Goal: Find specific page/section: Find specific page/section

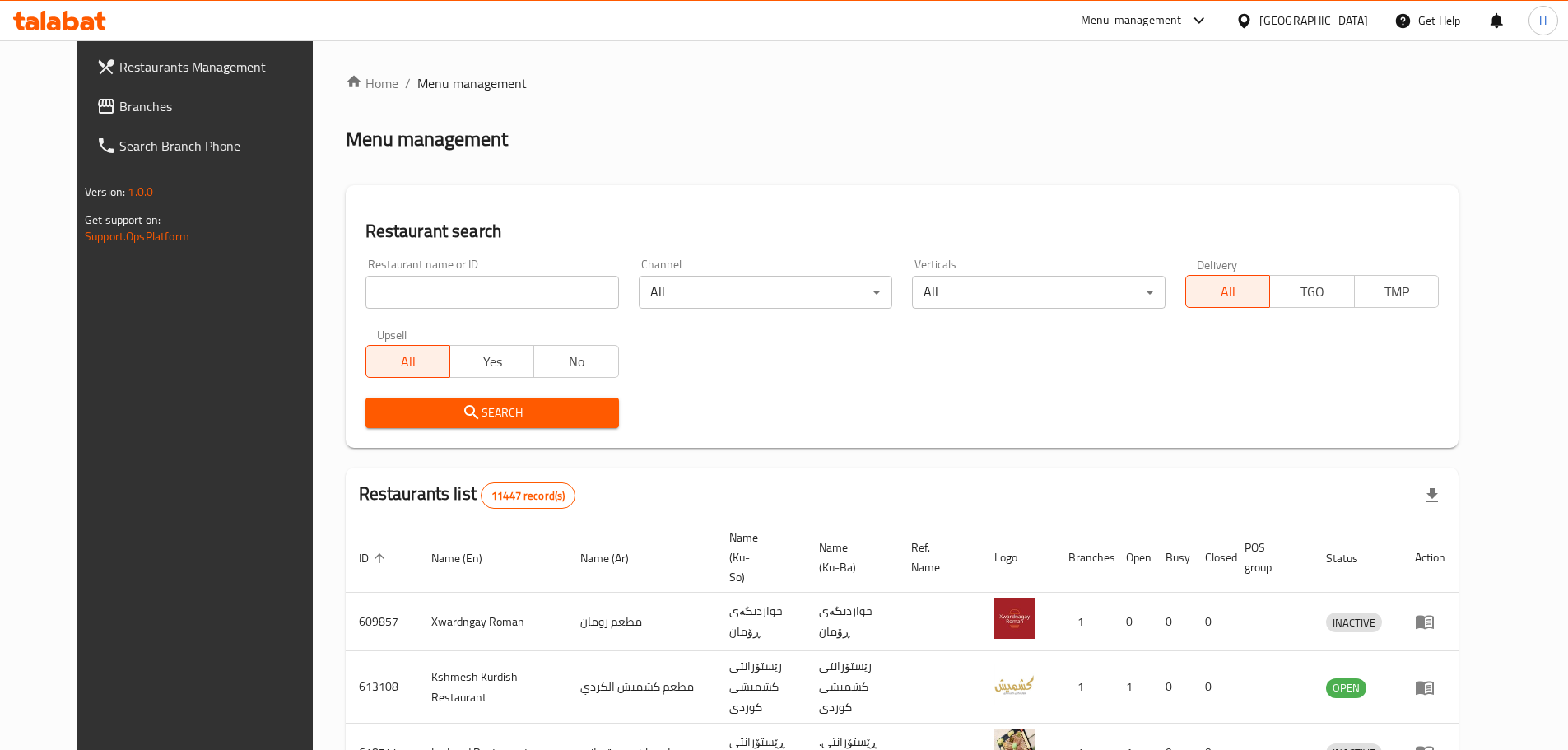
click at [432, 285] on input "search" at bounding box center [492, 292] width 253 height 33
click button "Search" at bounding box center [492, 413] width 253 height 30
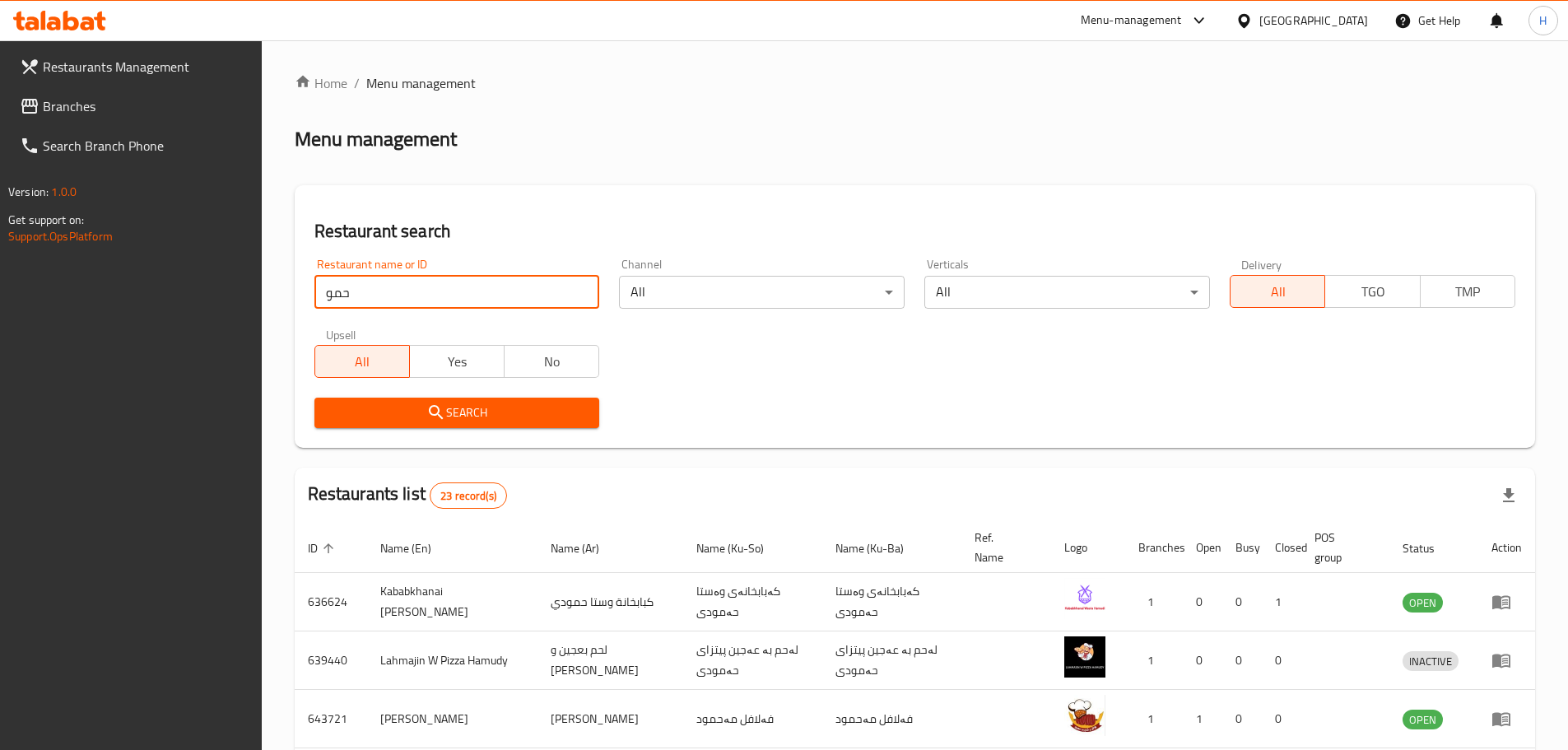
click at [356, 300] on input "حمو" at bounding box center [457, 292] width 285 height 33
type input "hamo"
click button "Search" at bounding box center [457, 413] width 285 height 30
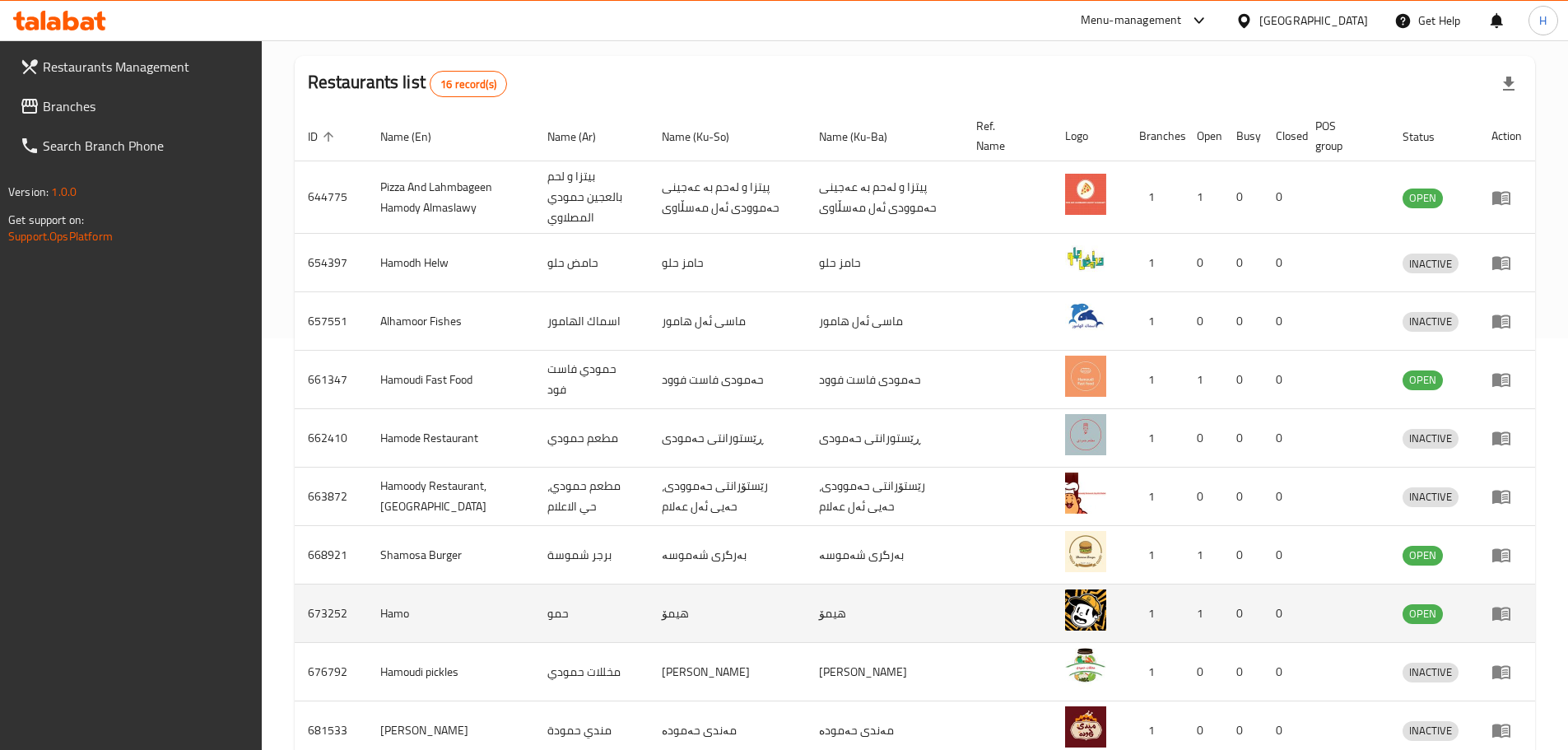
scroll to position [497, 0]
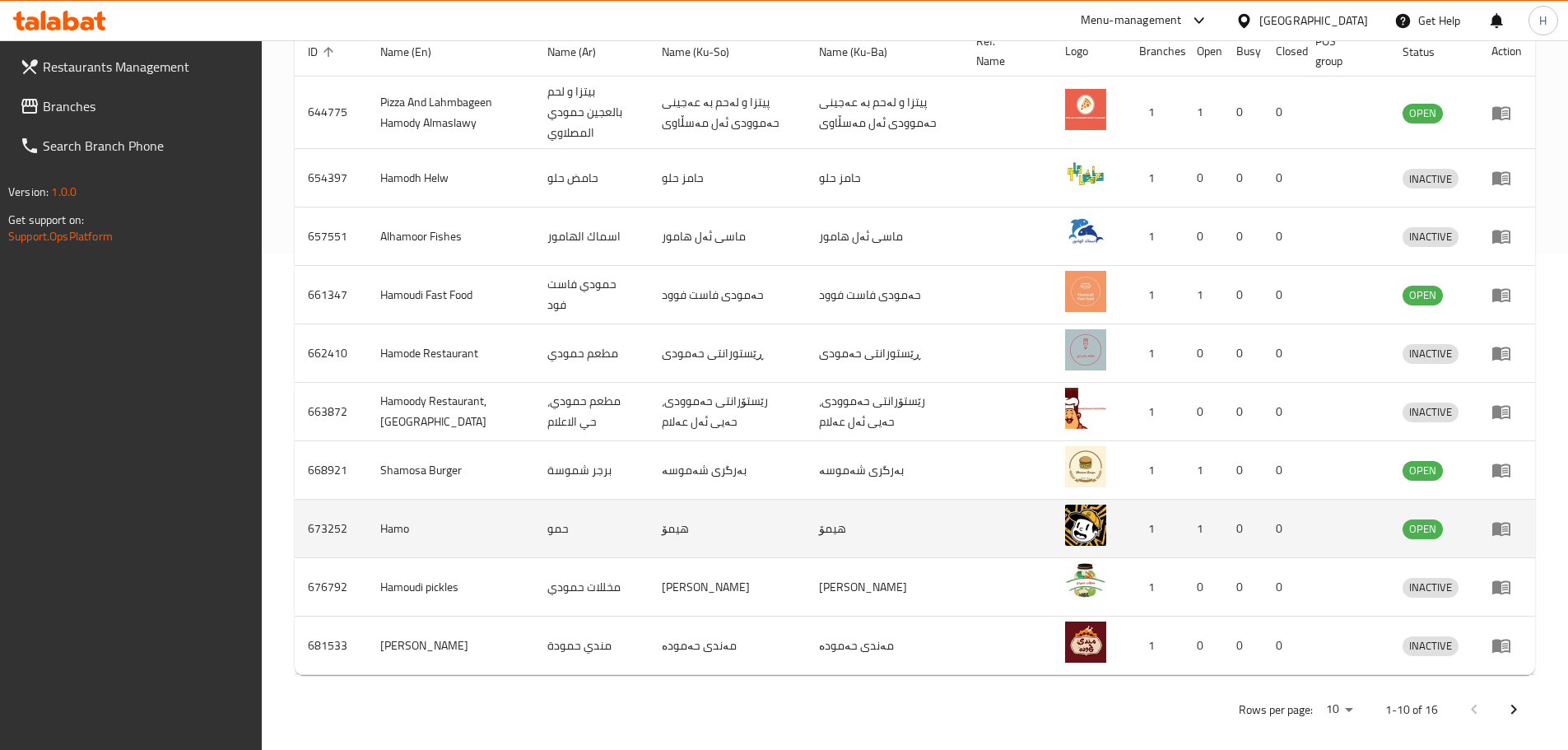
click at [1500, 523] on icon "enhanced table" at bounding box center [1501, 530] width 18 height 14
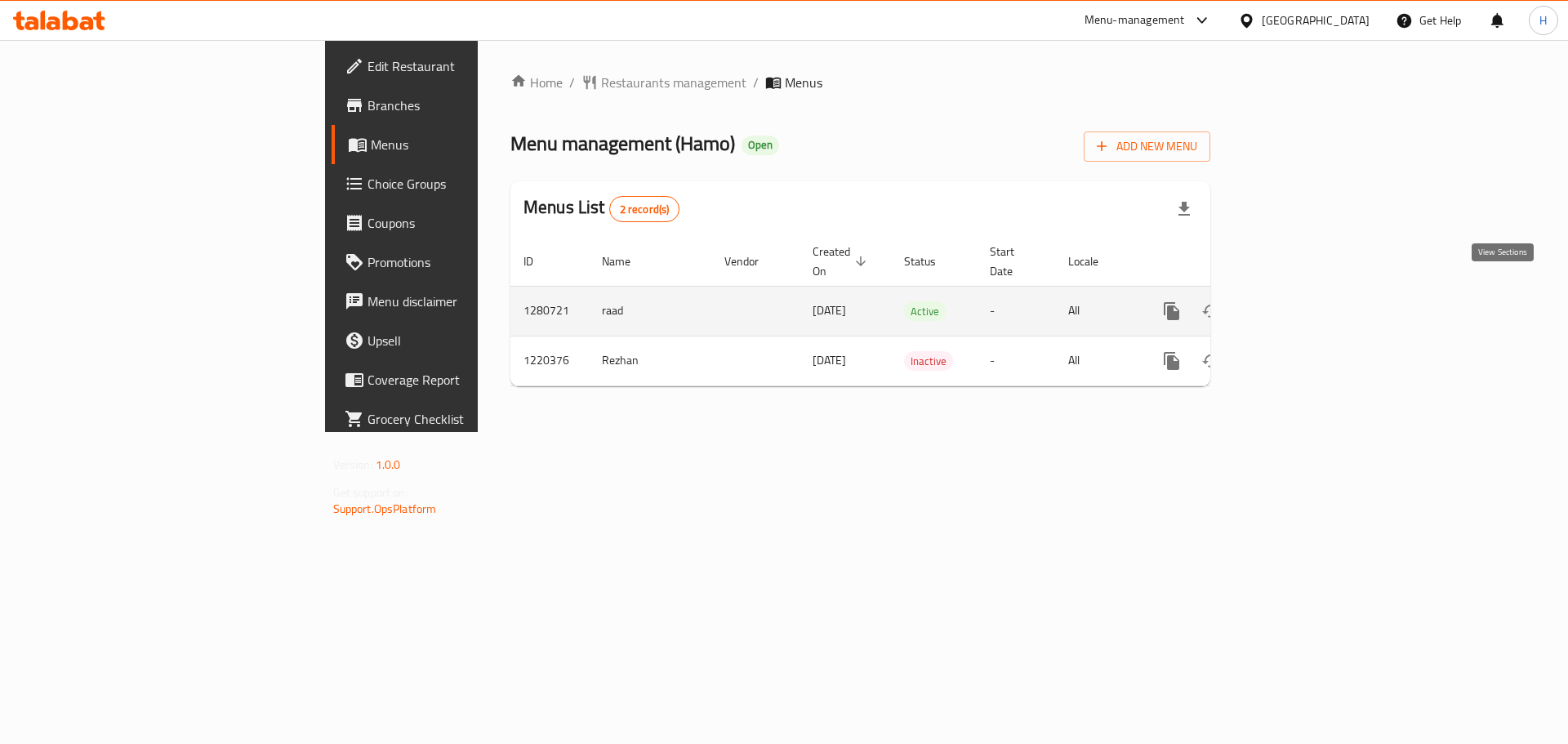
click at [1300, 302] on icon "enhanced table" at bounding box center [1290, 311] width 20 height 20
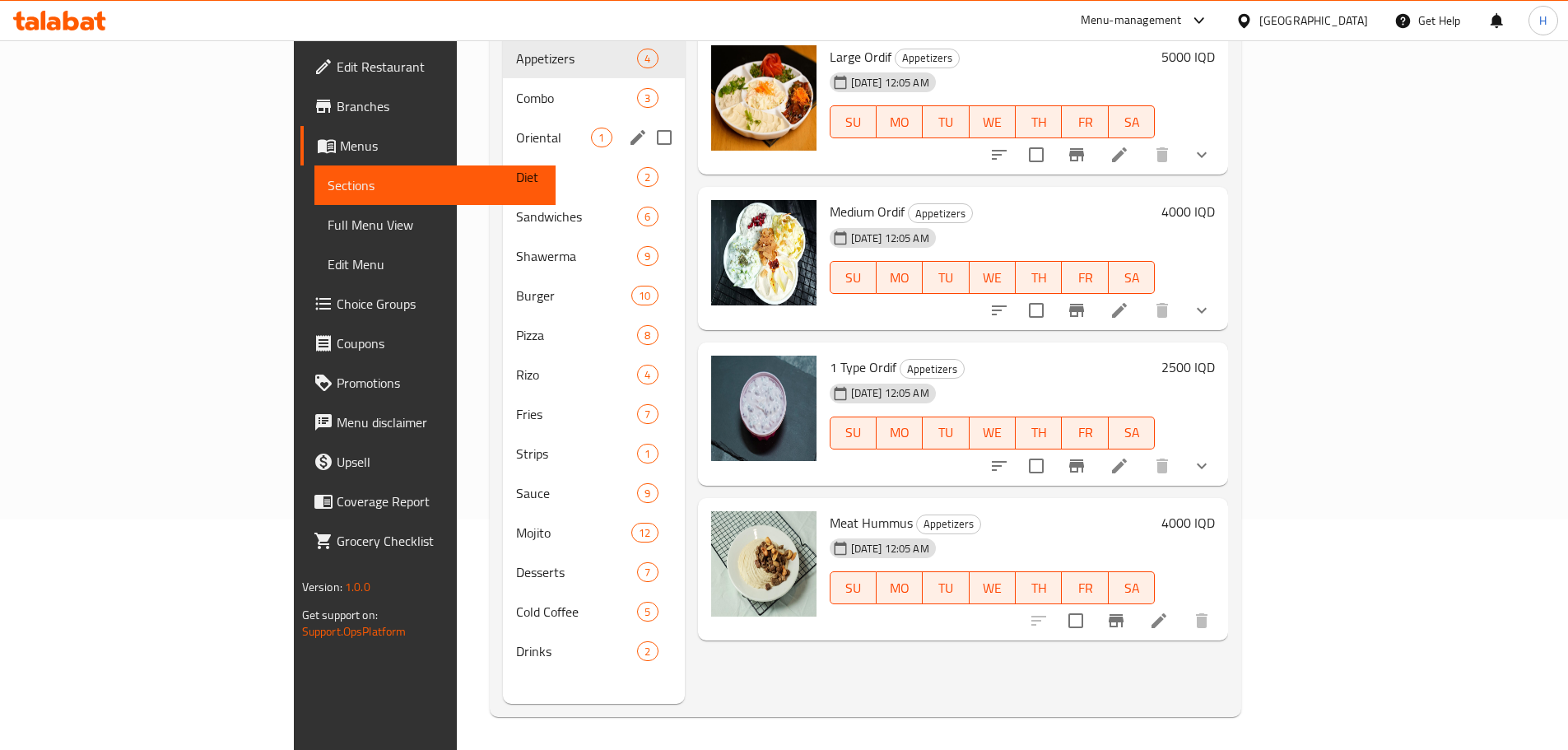
scroll to position [82, 0]
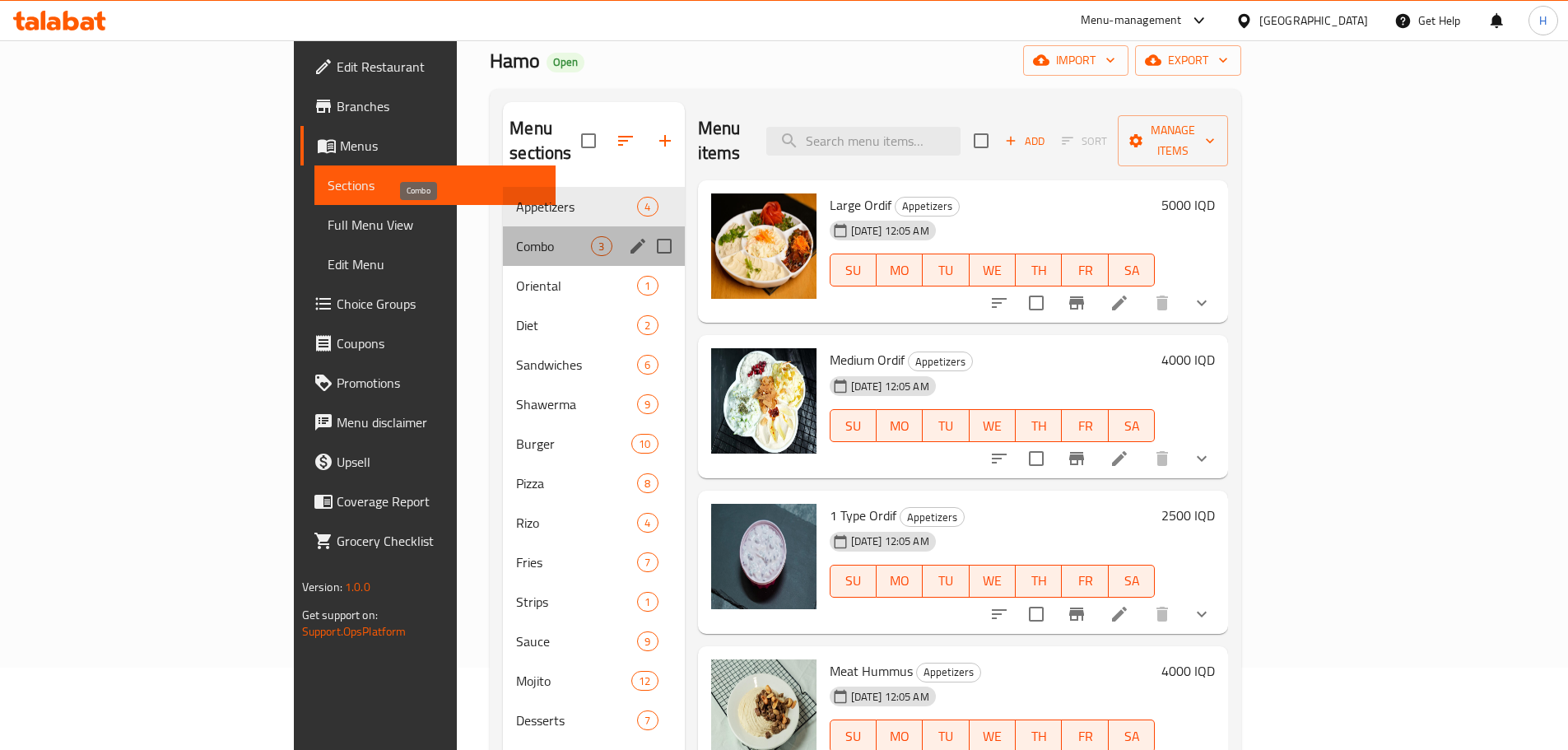
click at [516, 236] on span "Combo" at bounding box center [554, 246] width 75 height 20
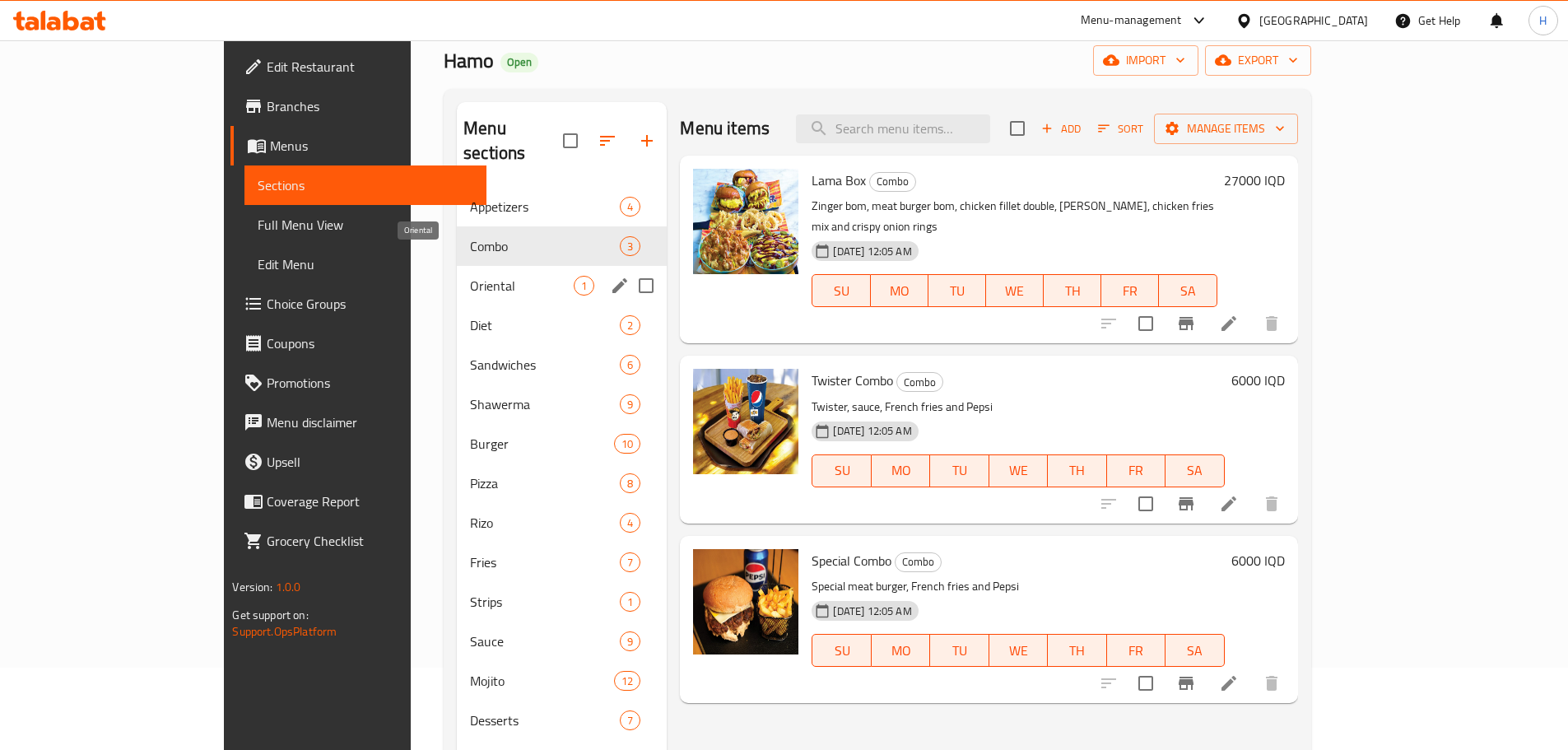
click at [470, 276] on span "Oriental" at bounding box center [522, 285] width 104 height 20
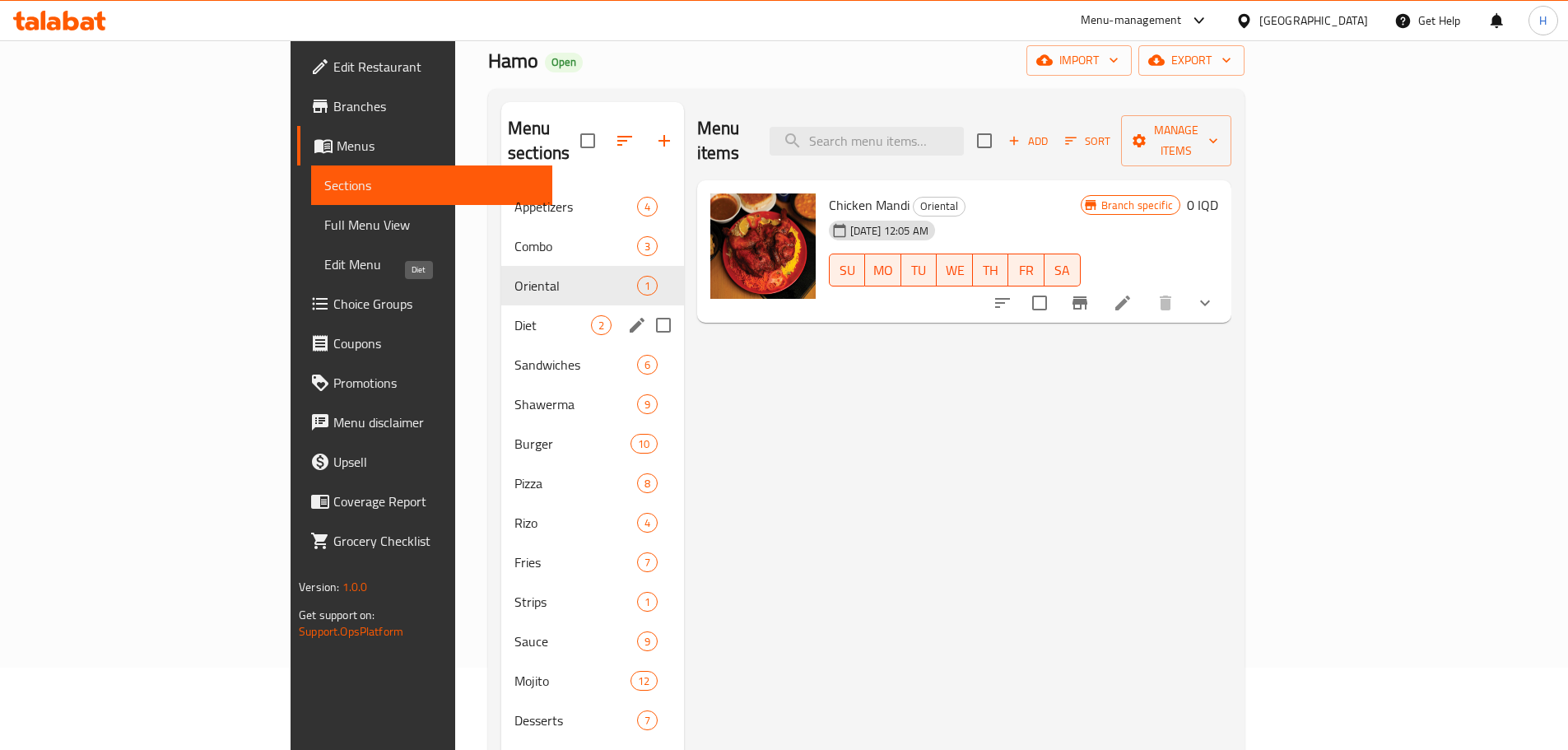
click at [514, 316] on span "Diet" at bounding box center [552, 325] width 76 height 20
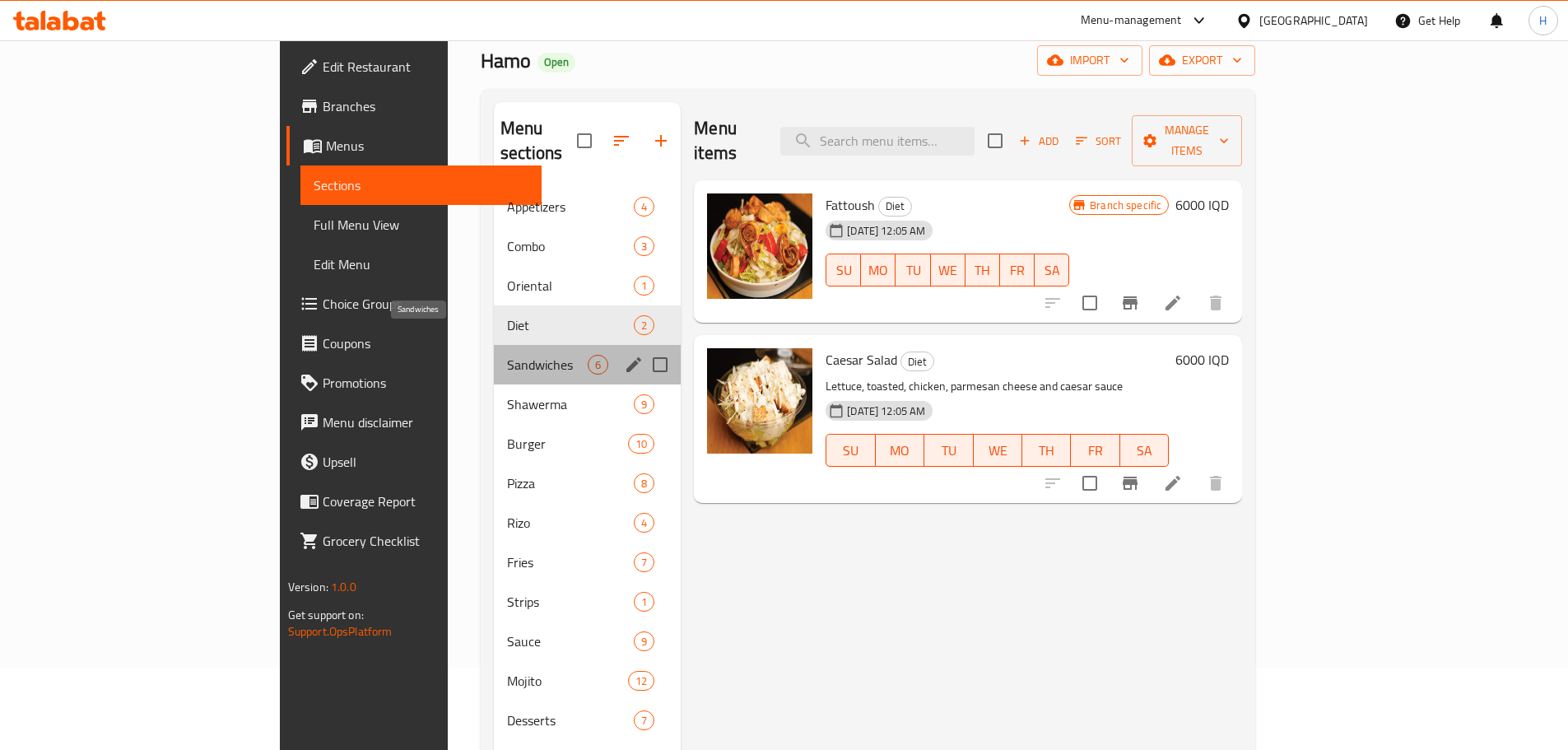
click at [507, 355] on span "Sandwiches" at bounding box center [547, 365] width 81 height 20
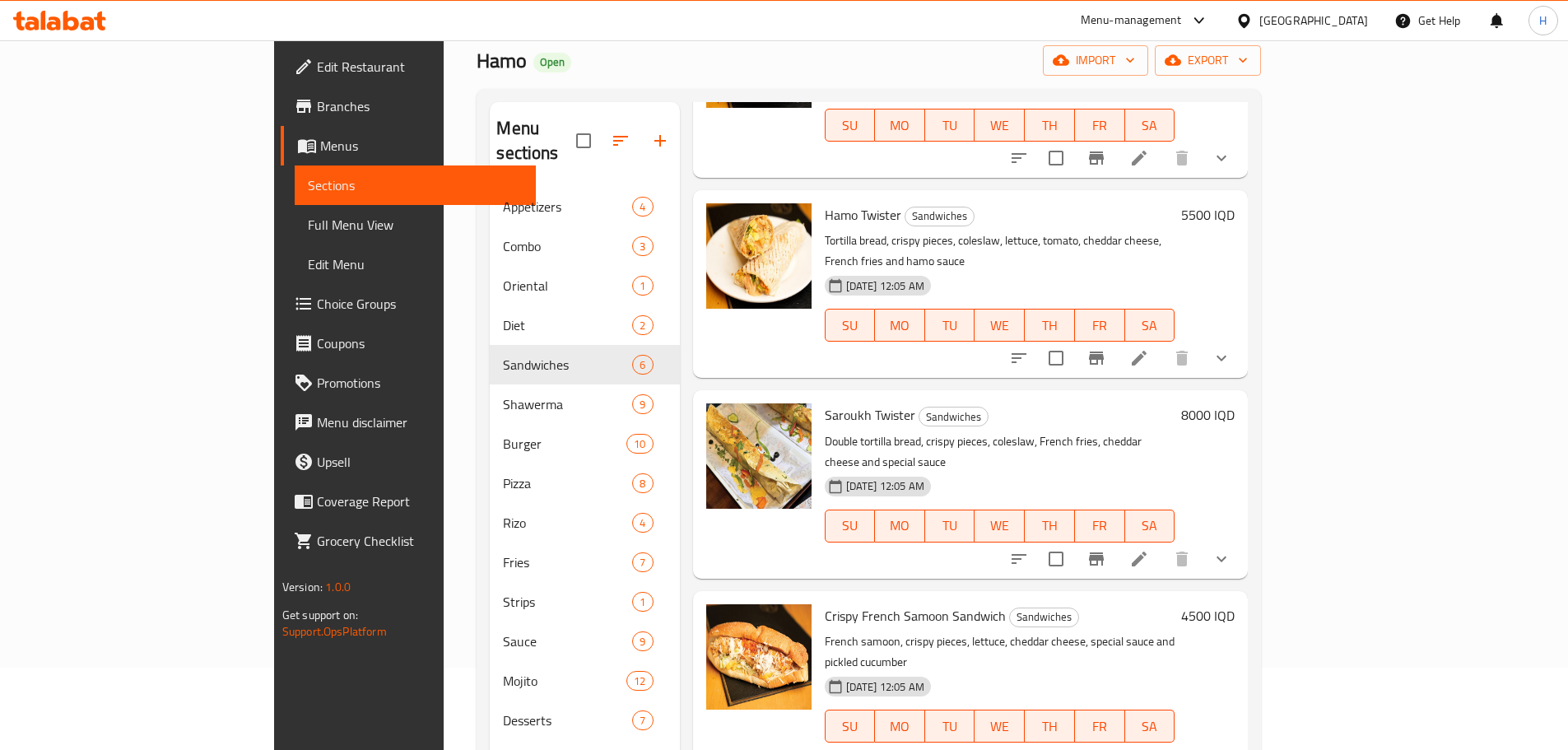
scroll to position [231, 0]
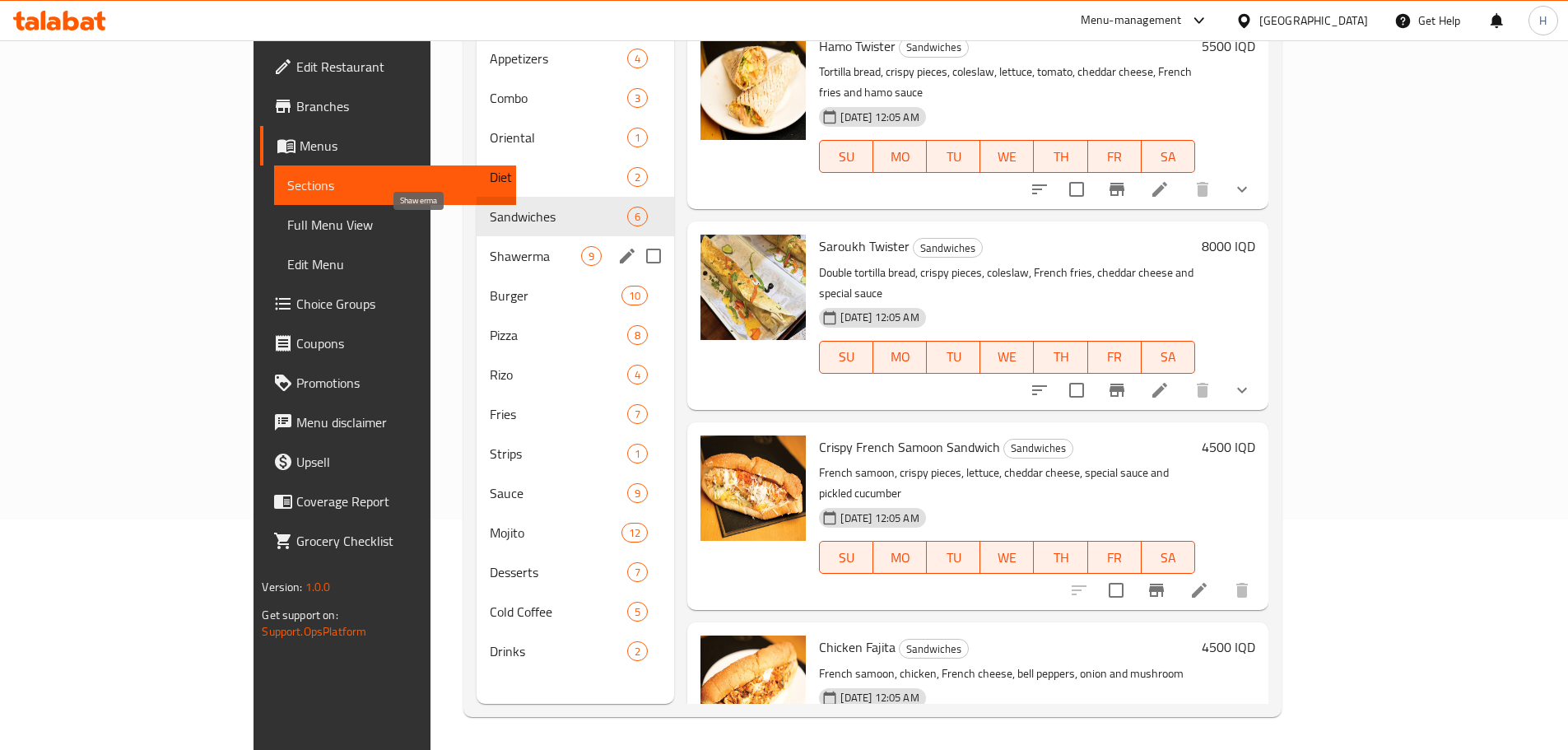
click at [490, 246] on span "Shawerma" at bounding box center [535, 255] width 91 height 20
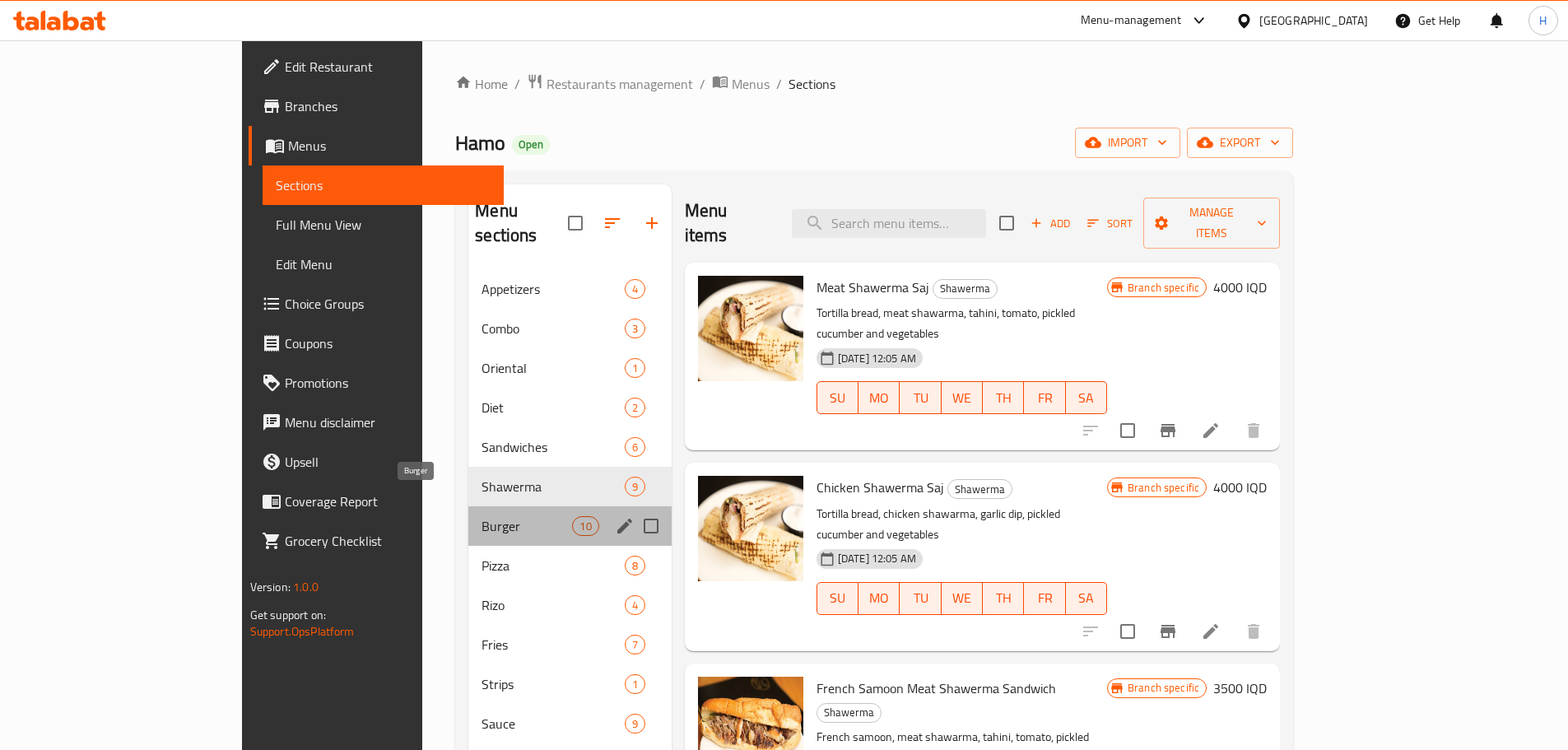
click at [481, 516] on span "Burger" at bounding box center [526, 526] width 90 height 20
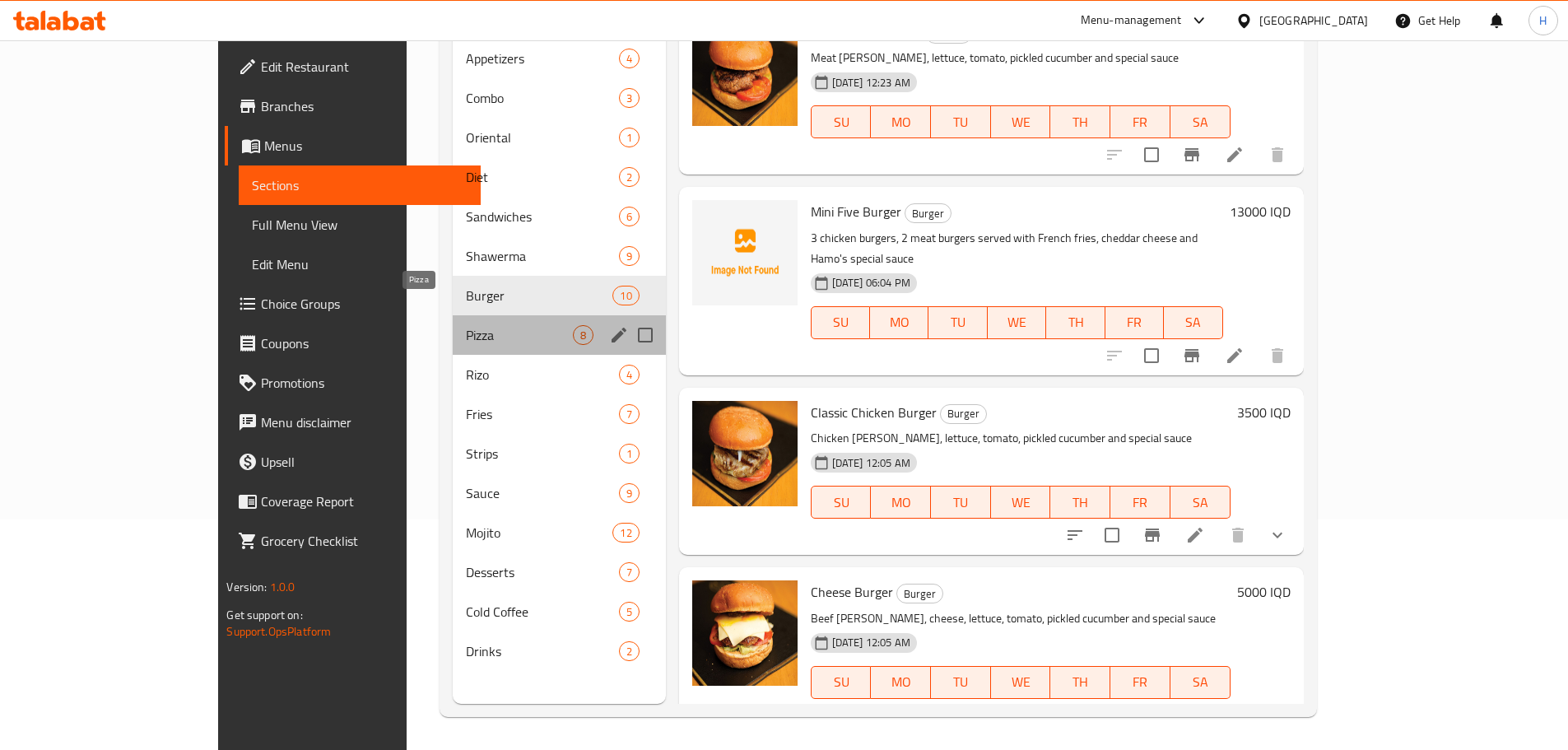
click at [466, 325] on span "Pizza" at bounding box center [519, 334] width 106 height 20
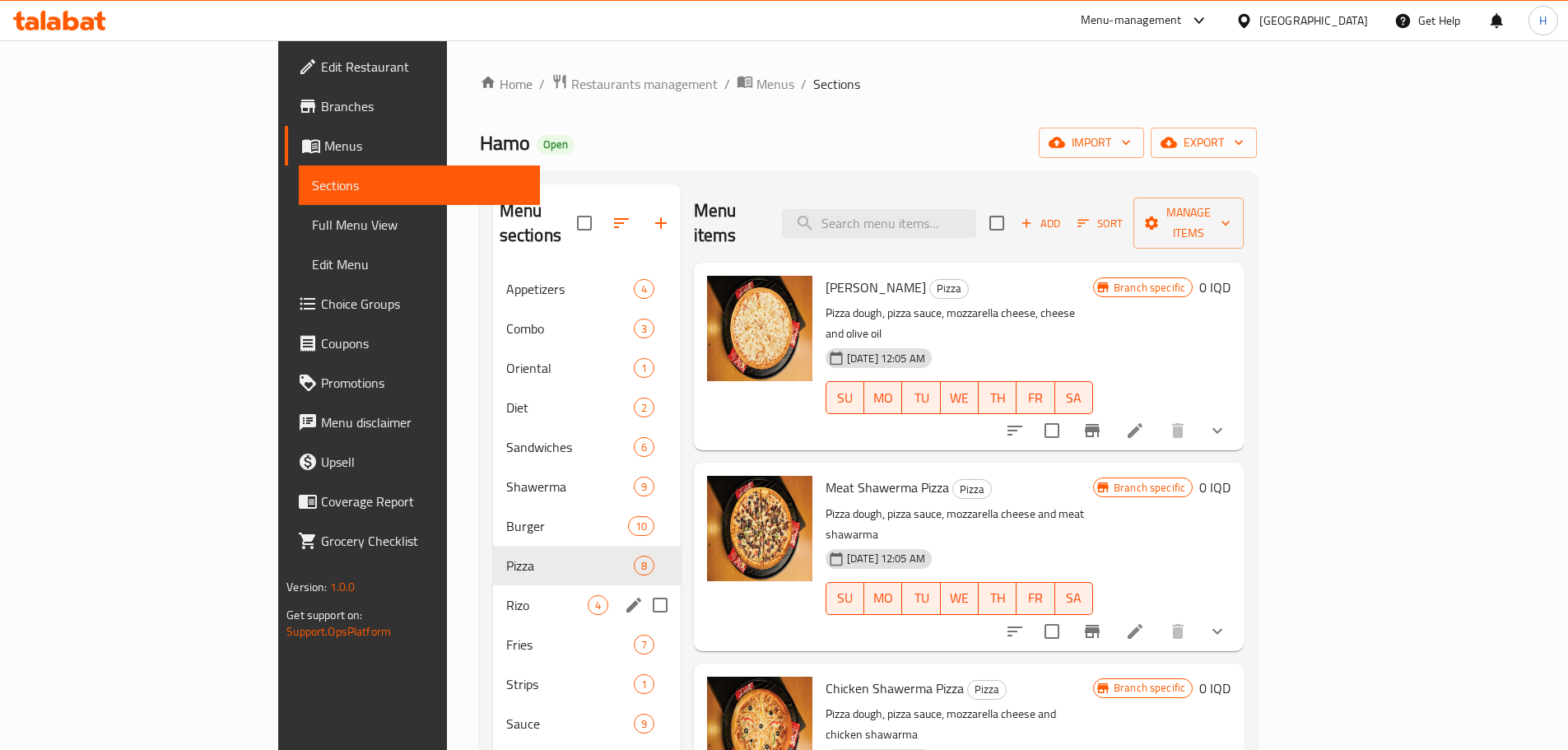
click at [507, 595] on span "Rizo" at bounding box center [547, 605] width 82 height 20
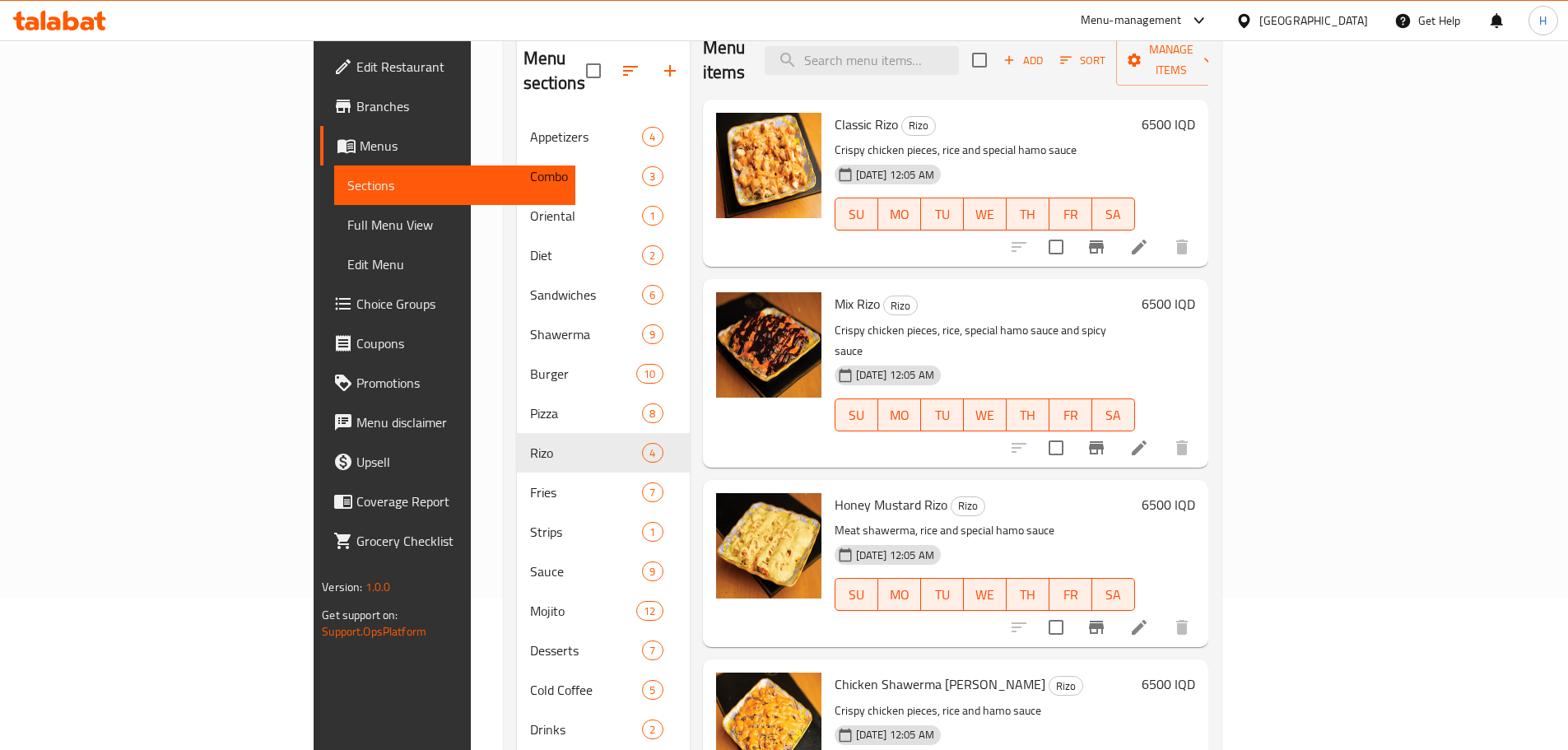
scroll to position [231, 0]
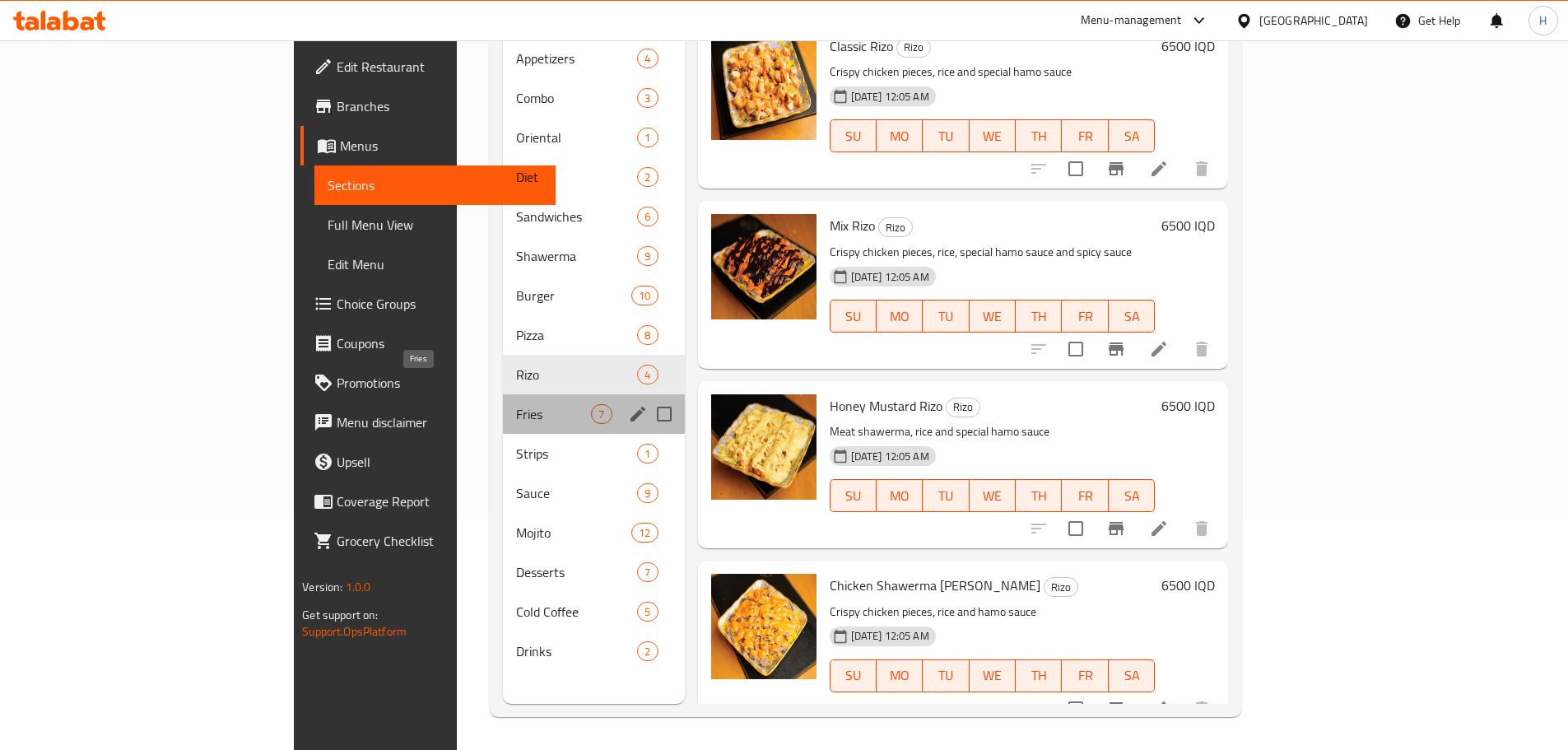
click at [516, 404] on span "Fries" at bounding box center [554, 414] width 75 height 20
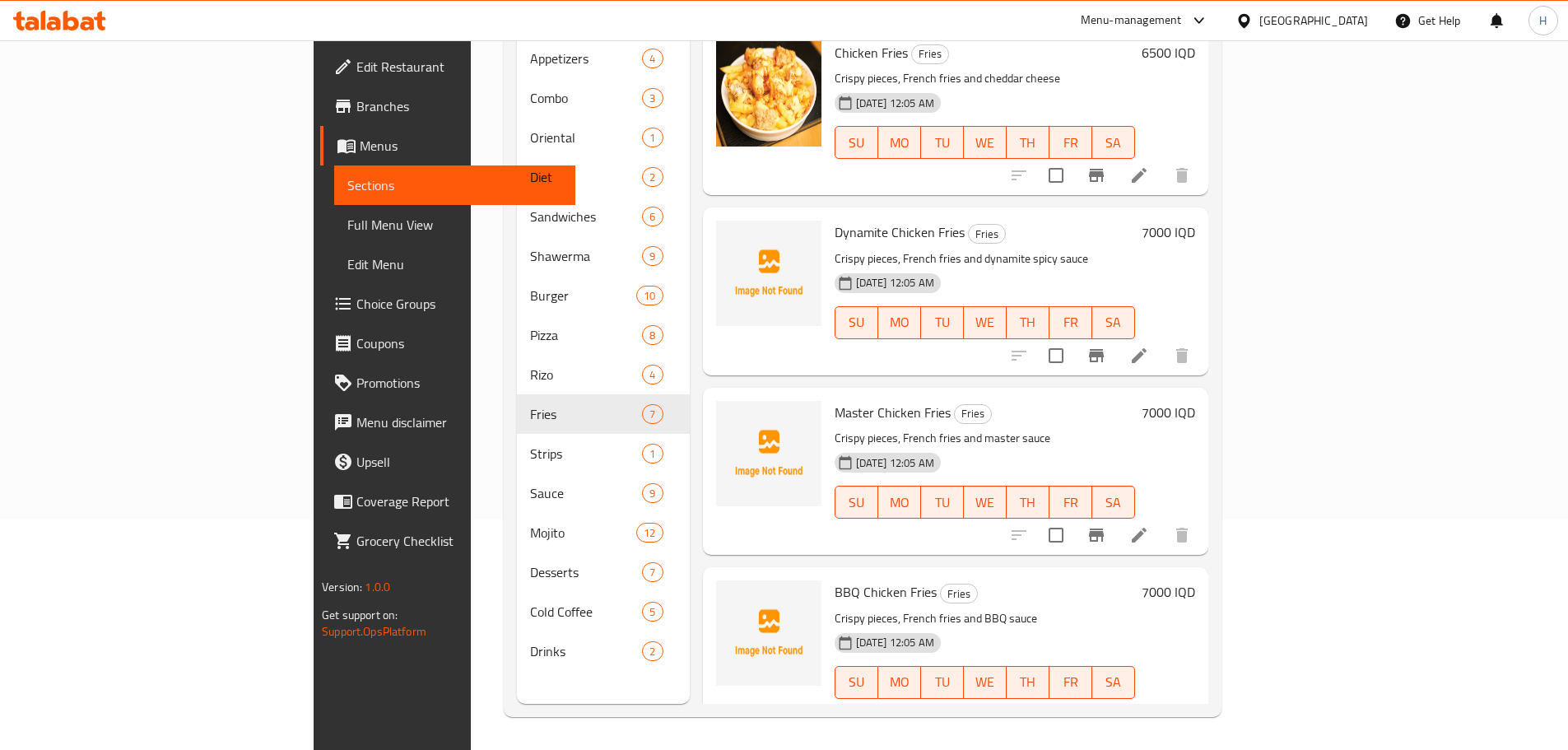
scroll to position [477, 0]
